Goal: Information Seeking & Learning: Learn about a topic

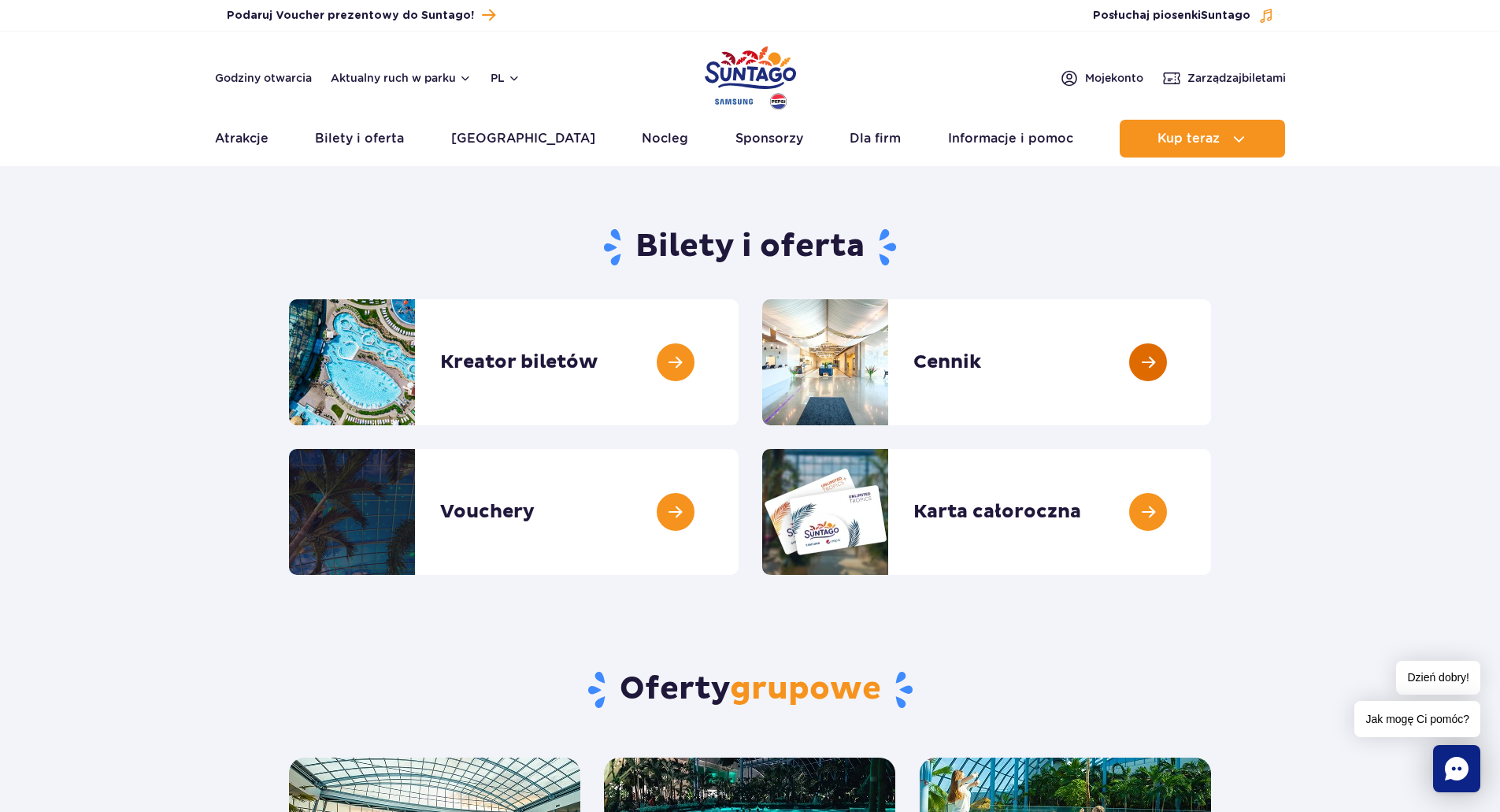
click at [1211, 346] on link at bounding box center [1211, 362] width 0 height 126
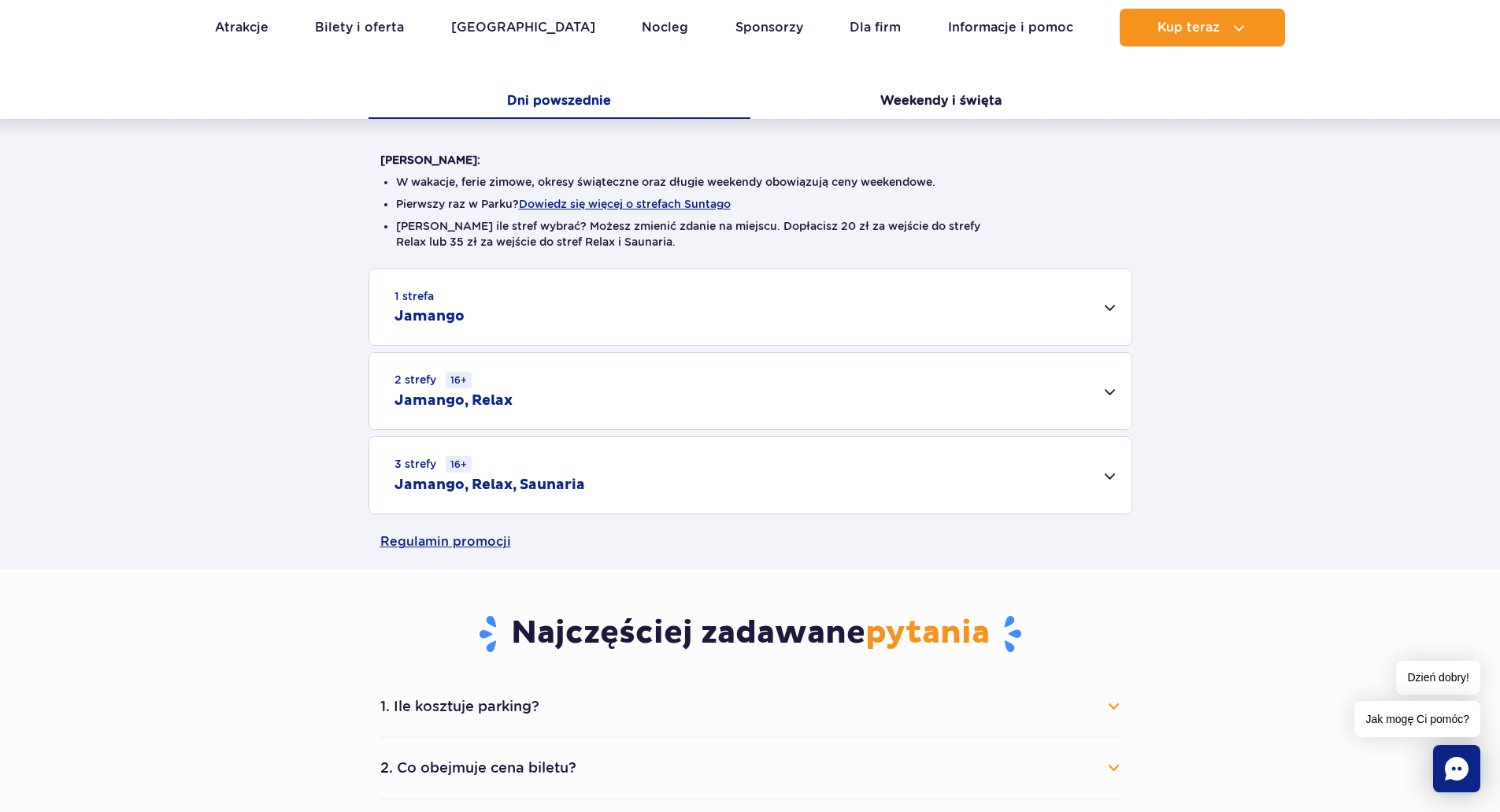
scroll to position [315, 0]
click at [502, 399] on h2 "Jamango, Relax" at bounding box center [454, 400] width 118 height 19
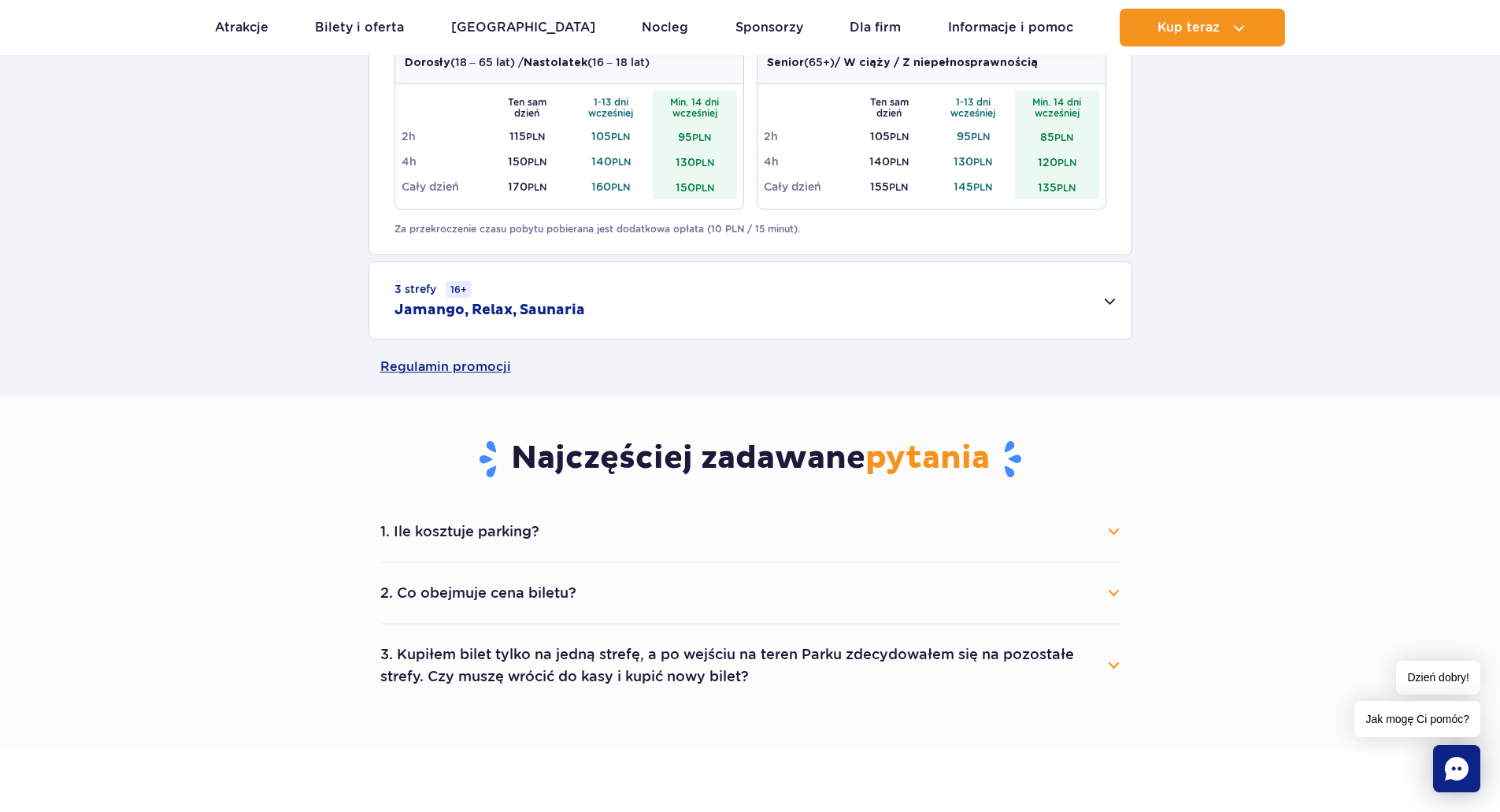
scroll to position [708, 0]
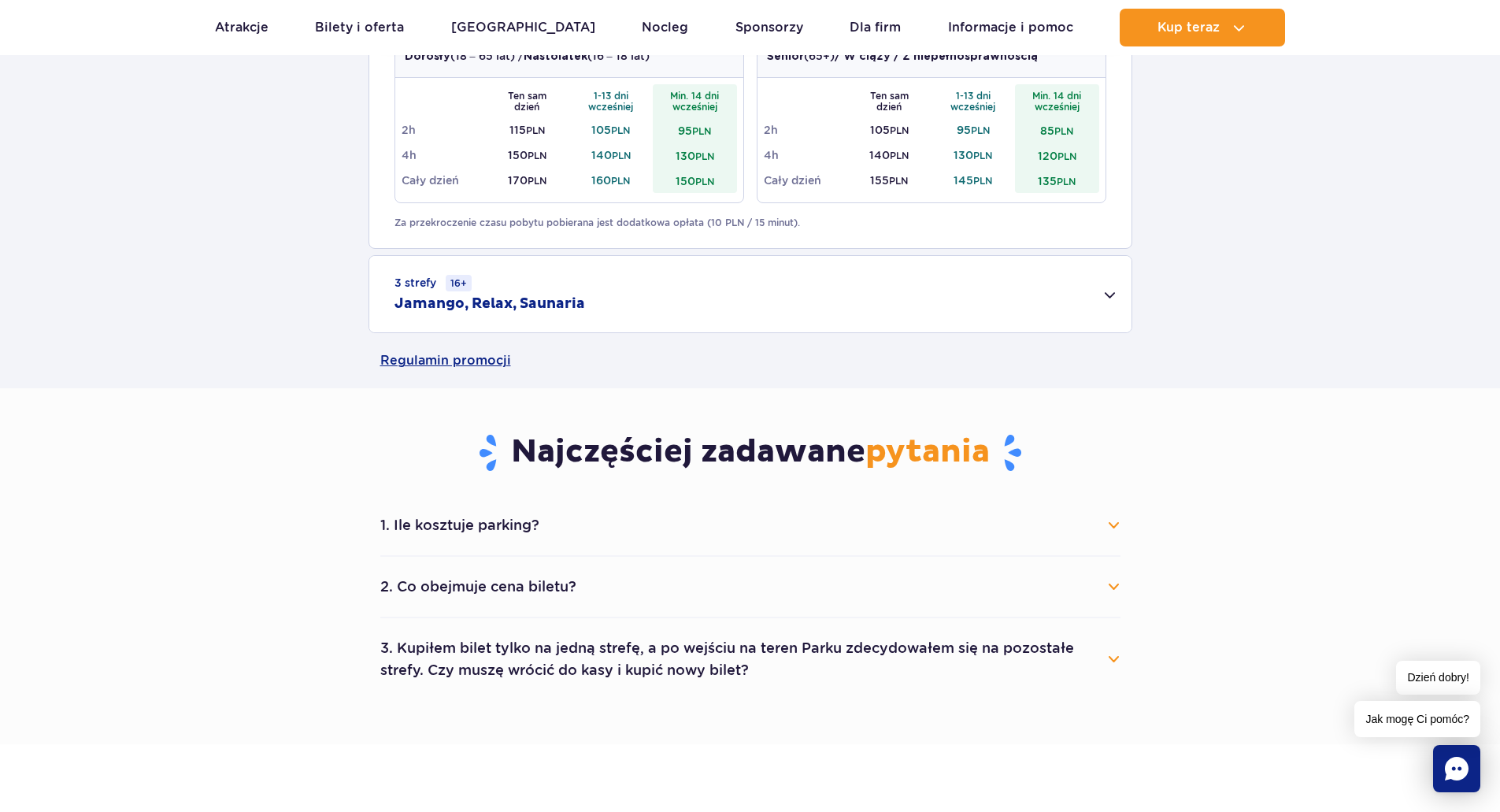
click at [543, 525] on button "1. Ile kosztuje parking?" at bounding box center [750, 525] width 740 height 34
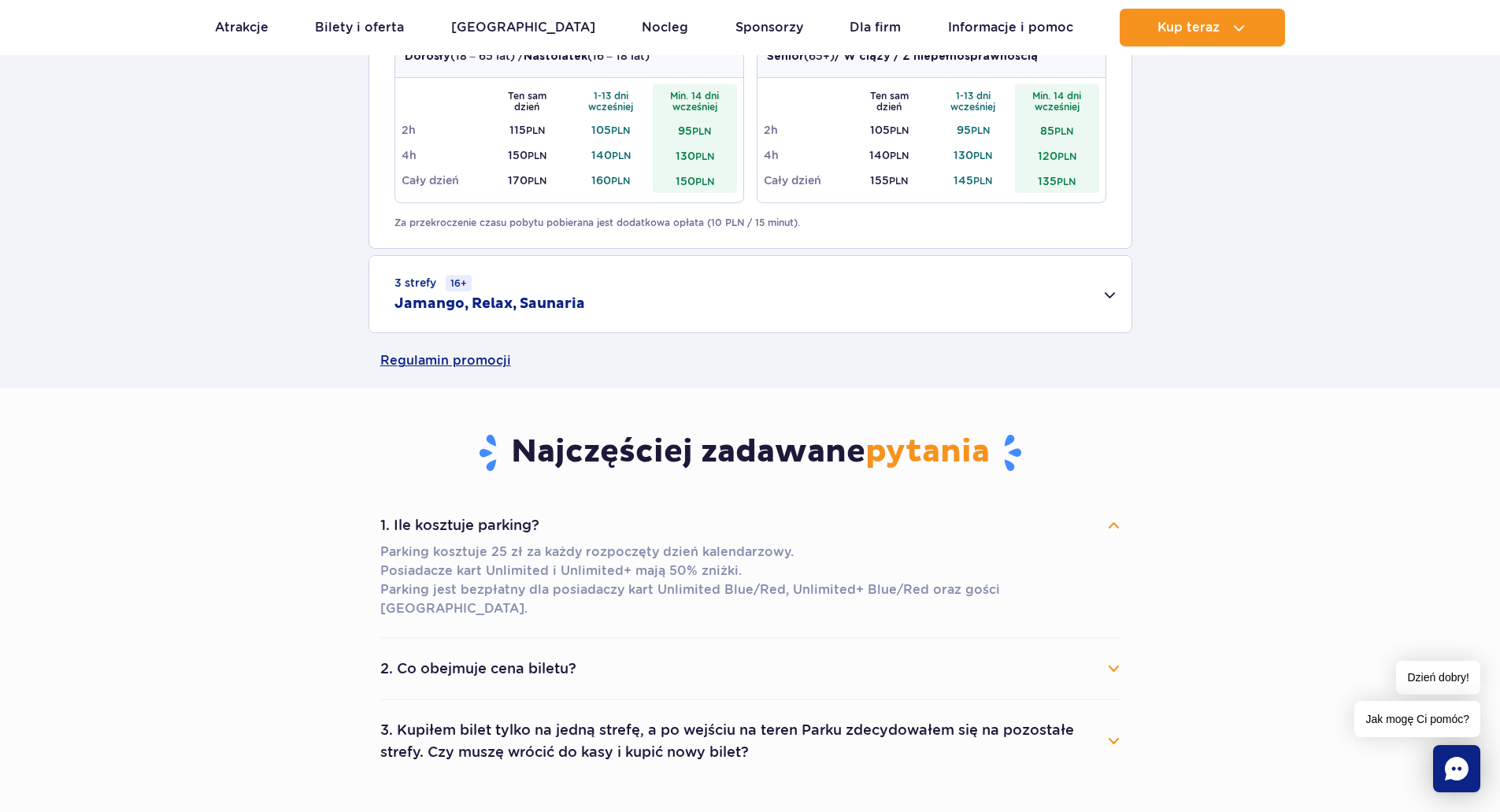
click at [543, 525] on button "1. Ile kosztuje parking?" at bounding box center [750, 525] width 740 height 34
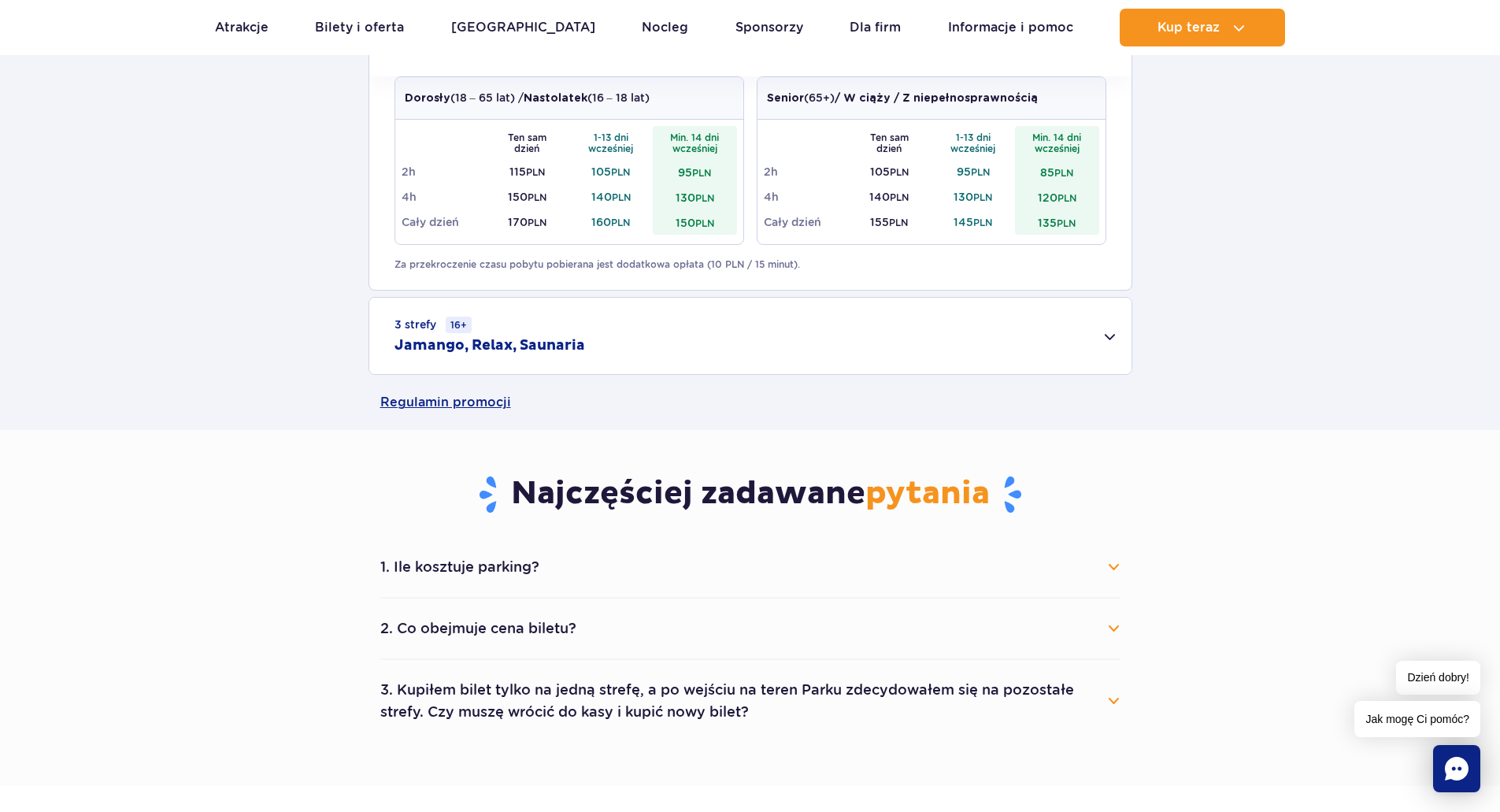
scroll to position [787, 0]
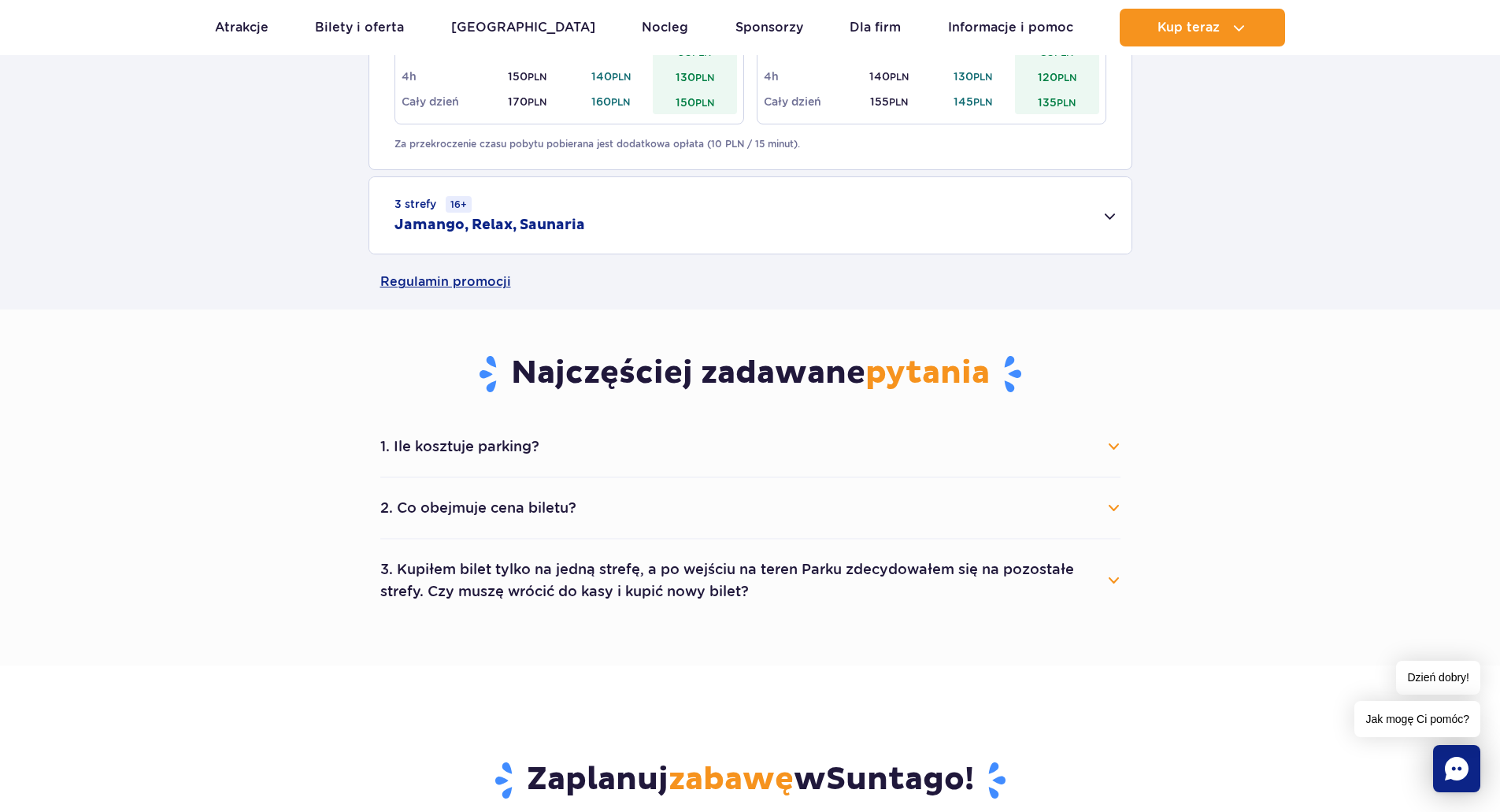
click at [642, 582] on button "3. Kupiłem bilet tylko na jedną strefę, a po wejściu na teren Parku zdecydowałe…" at bounding box center [750, 580] width 740 height 57
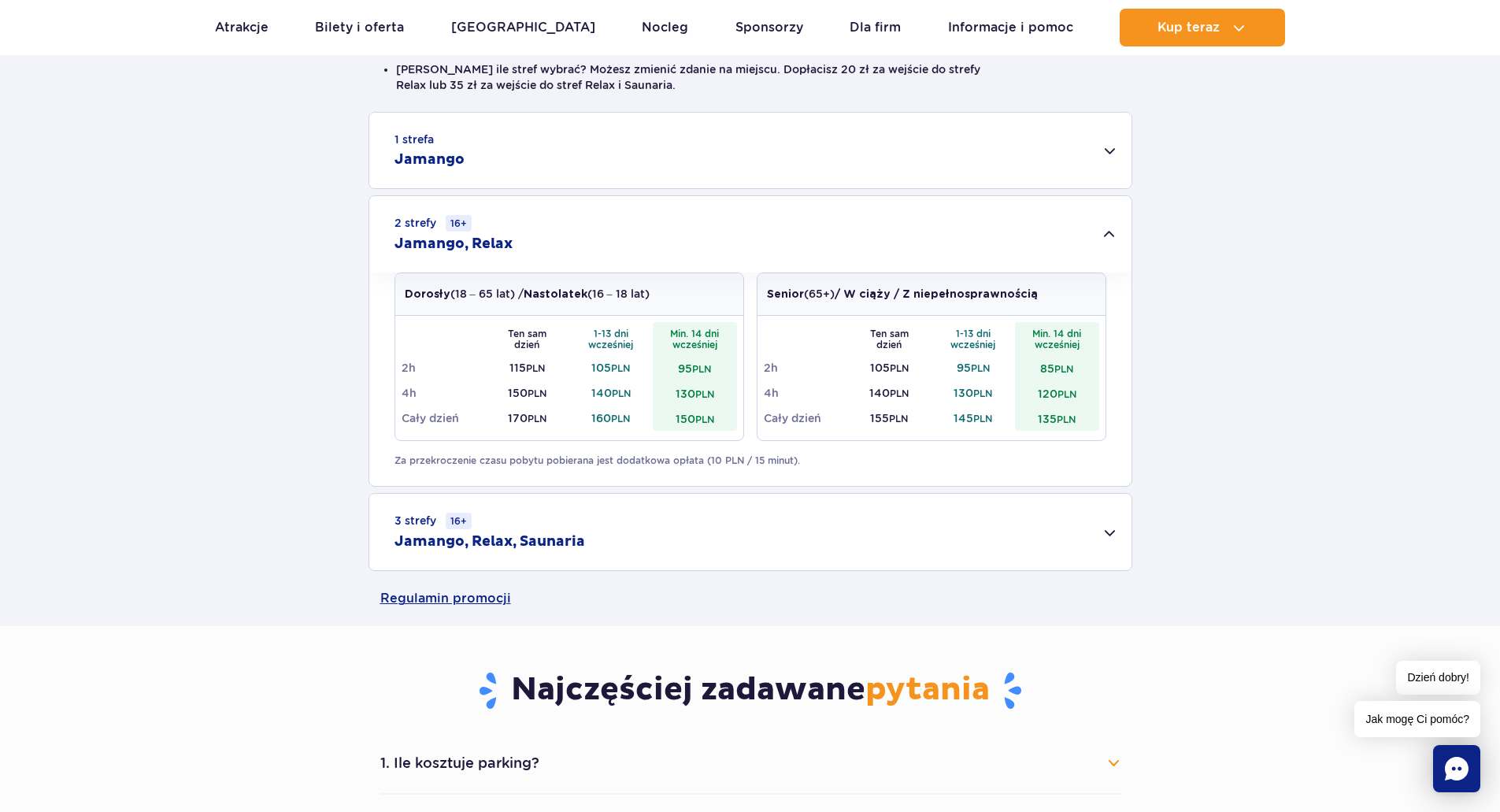
scroll to position [472, 0]
click at [603, 507] on div "3 strefy 16+ Jamango, Relax, Saunaria" at bounding box center [750, 530] width 762 height 76
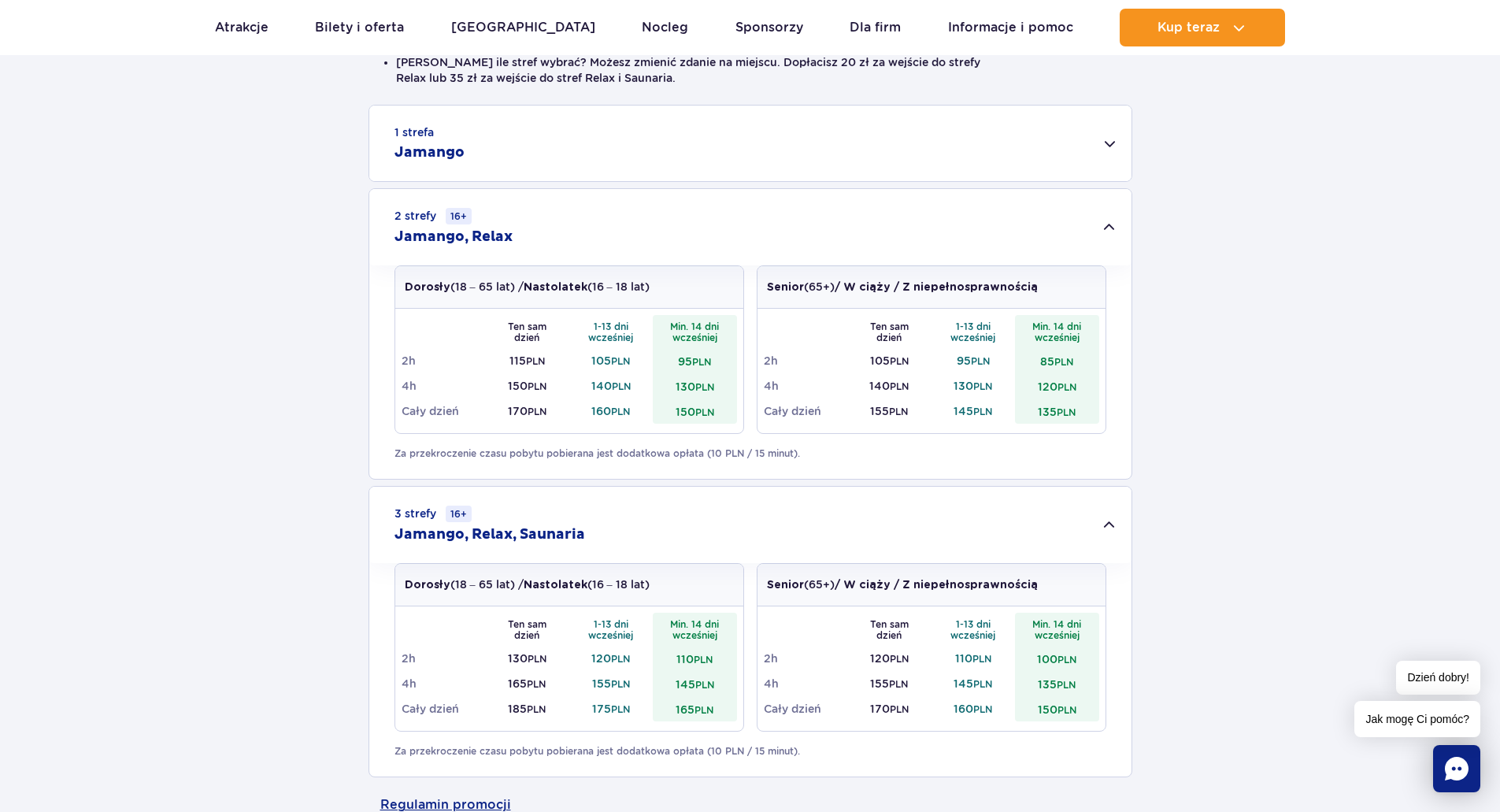
scroll to position [629, 0]
